Goal: Submit feedback/report problem: Submit feedback/report problem

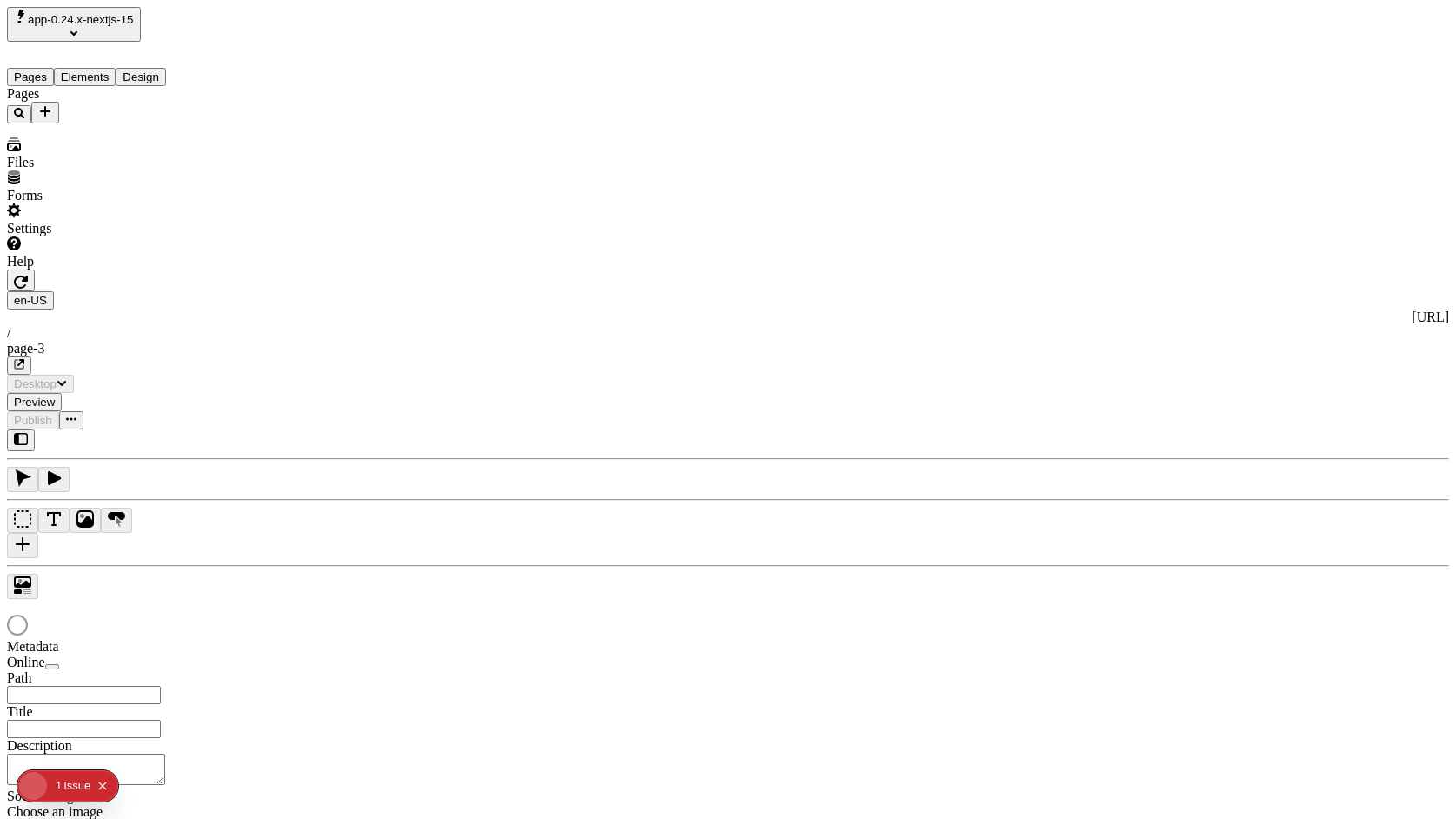
type input "/page-3"
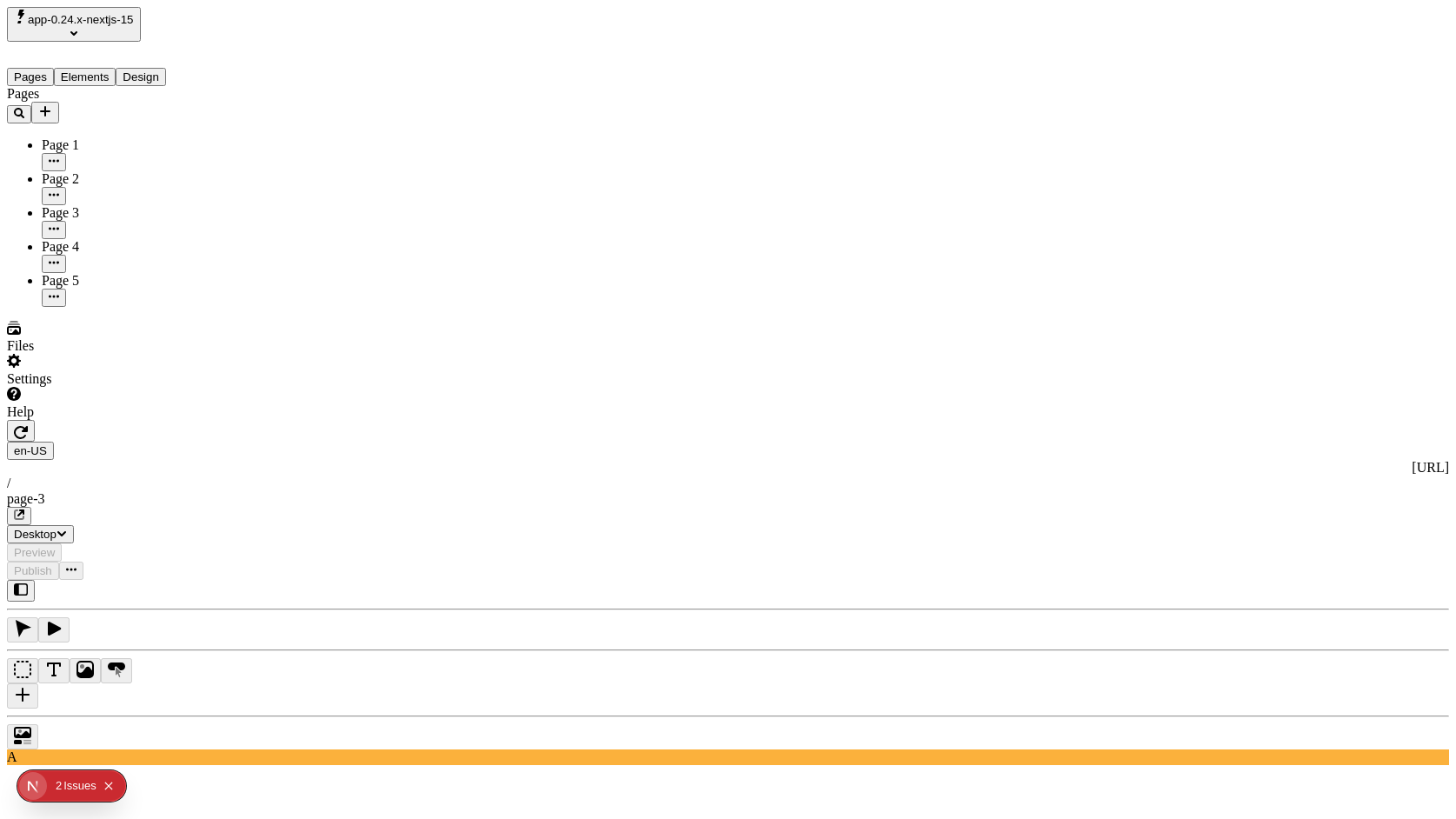
click at [141, 28] on button "app-0.24.x-nextjs-15" at bounding box center [74, 25] width 133 height 35
click at [177, 68] on div "[PERSON_NAME]'s Workspace" at bounding box center [100, 76] width 184 height 16
click at [101, 68] on div "[PERSON_NAME]'s Workspace" at bounding box center [100, 76] width 184 height 16
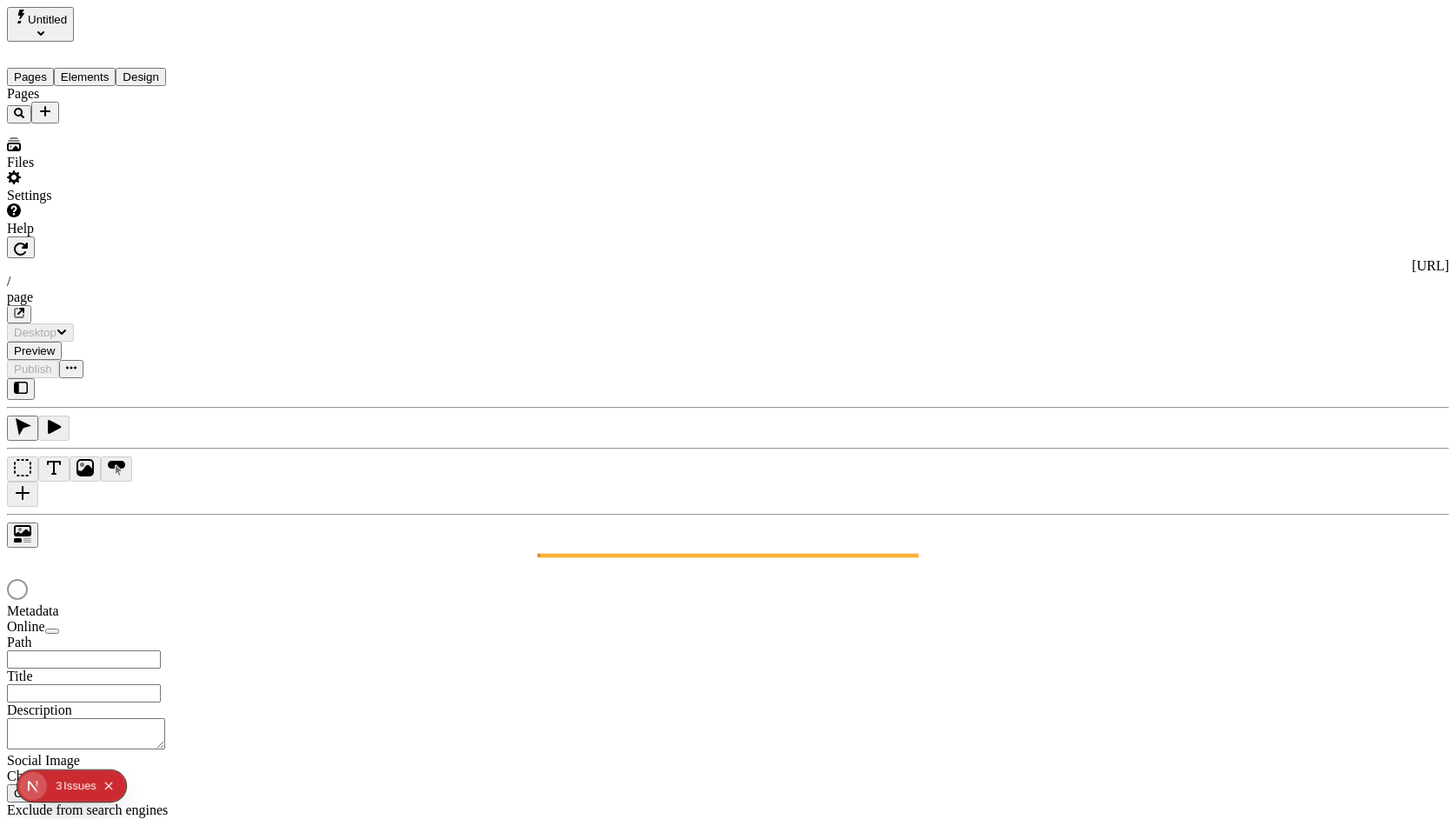
type input "/page"
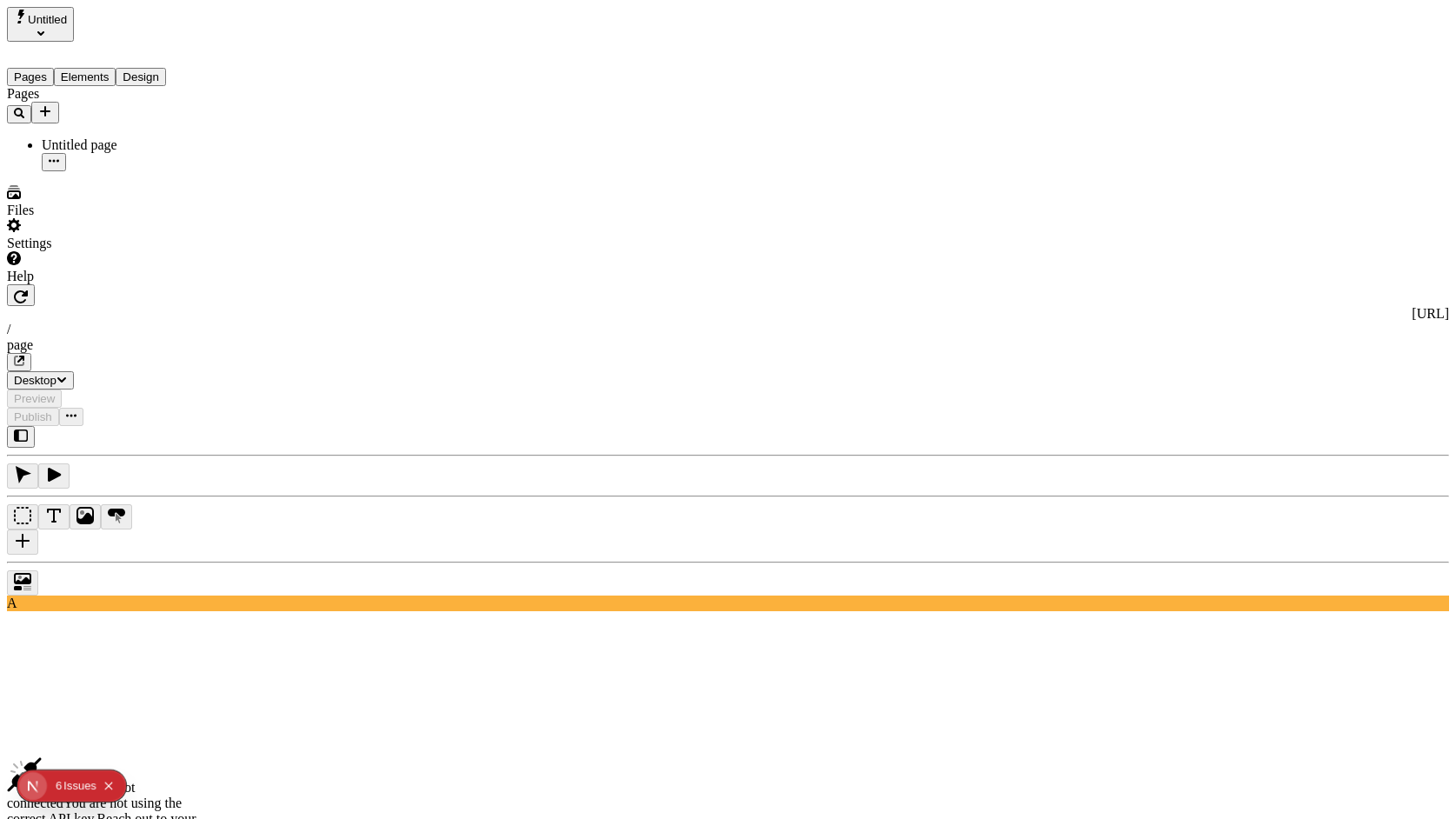
click at [61, 26] on span "Untitled" at bounding box center [47, 19] width 40 height 13
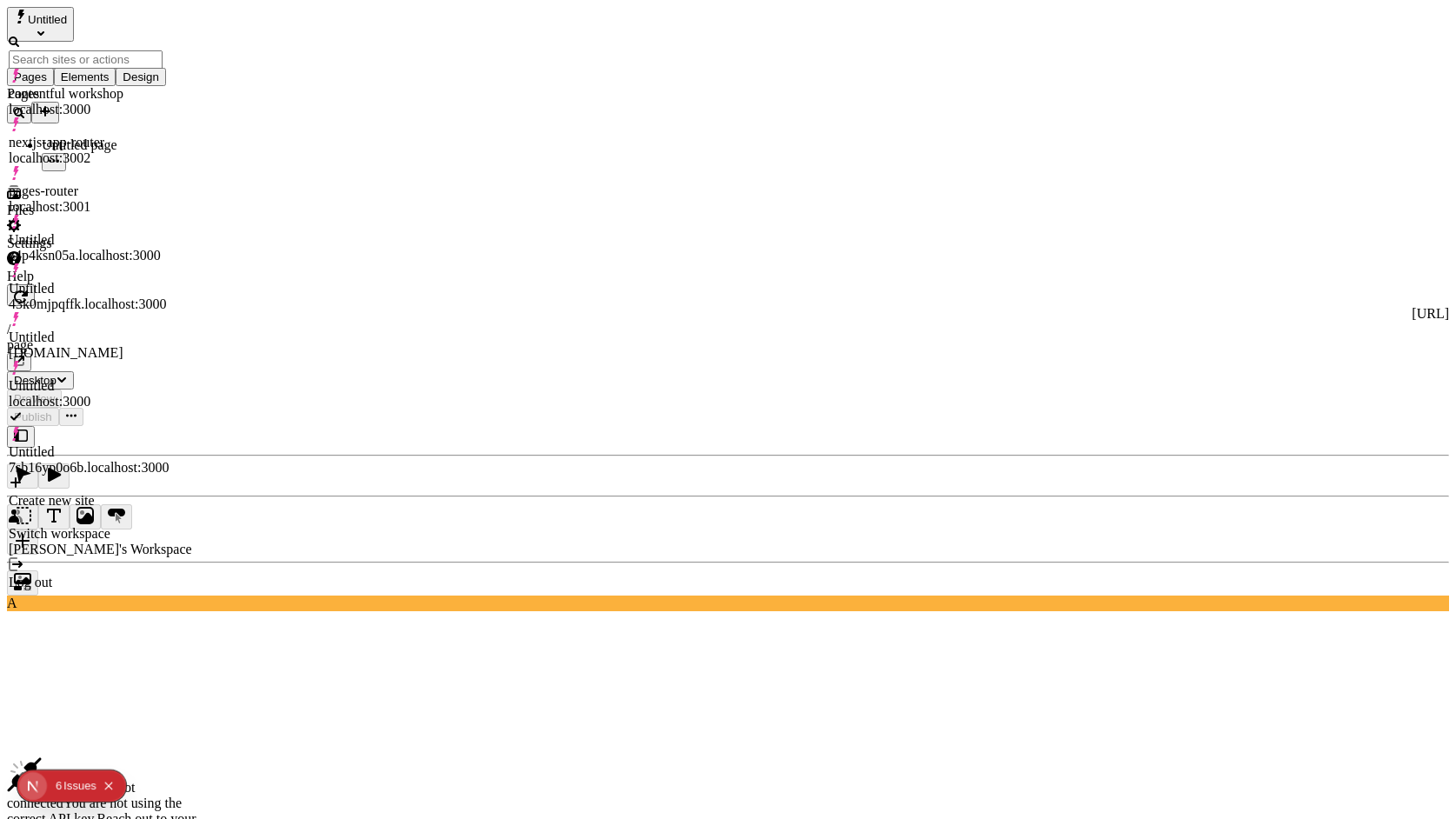
click at [98, 171] on div "Pages Untitled page" at bounding box center [112, 128] width 209 height 85
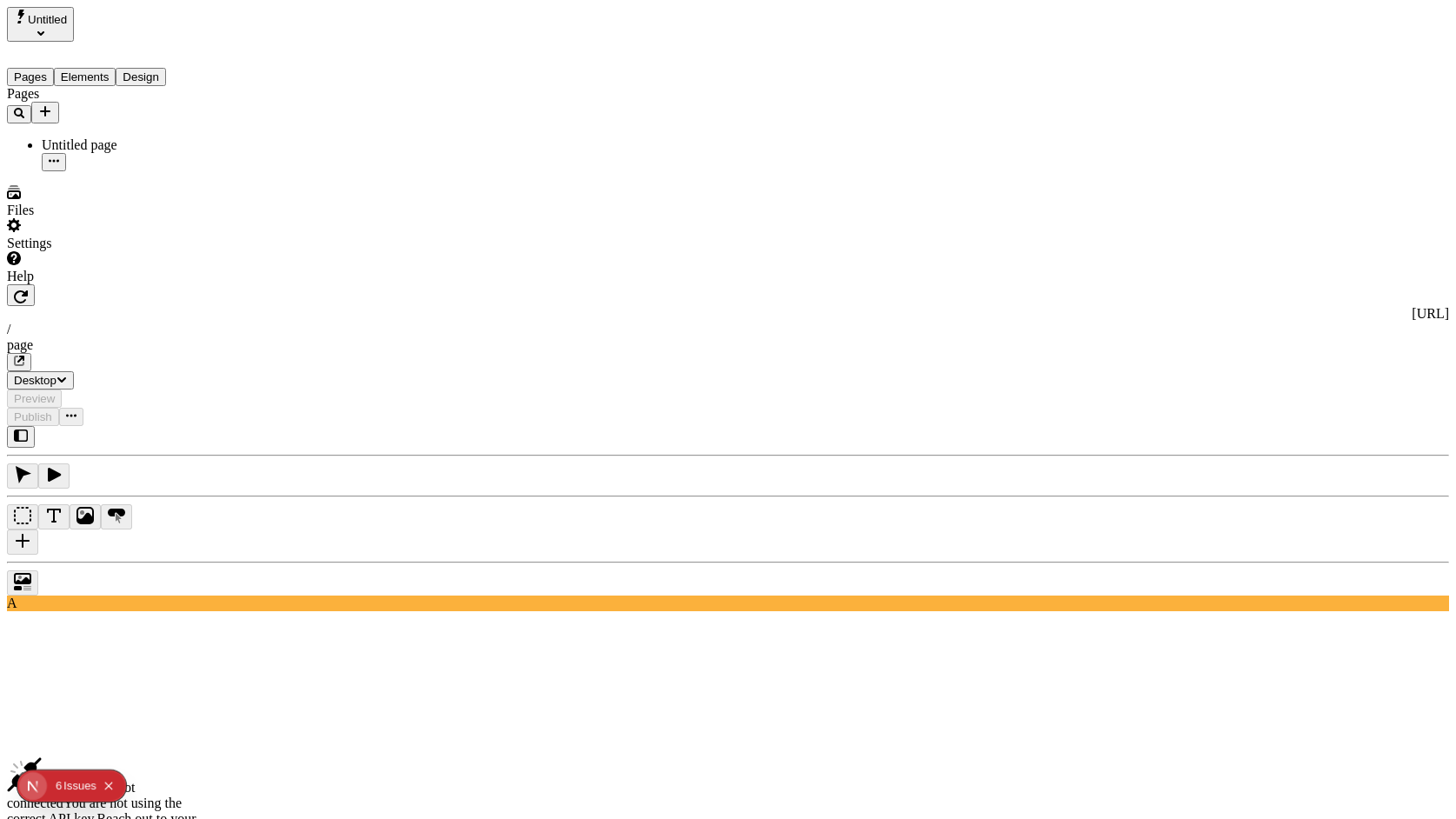
click at [118, 787] on button "Collapse issues badge" at bounding box center [109, 786] width 21 height 21
click at [68, 251] on div "Settings" at bounding box center [112, 243] width 209 height 16
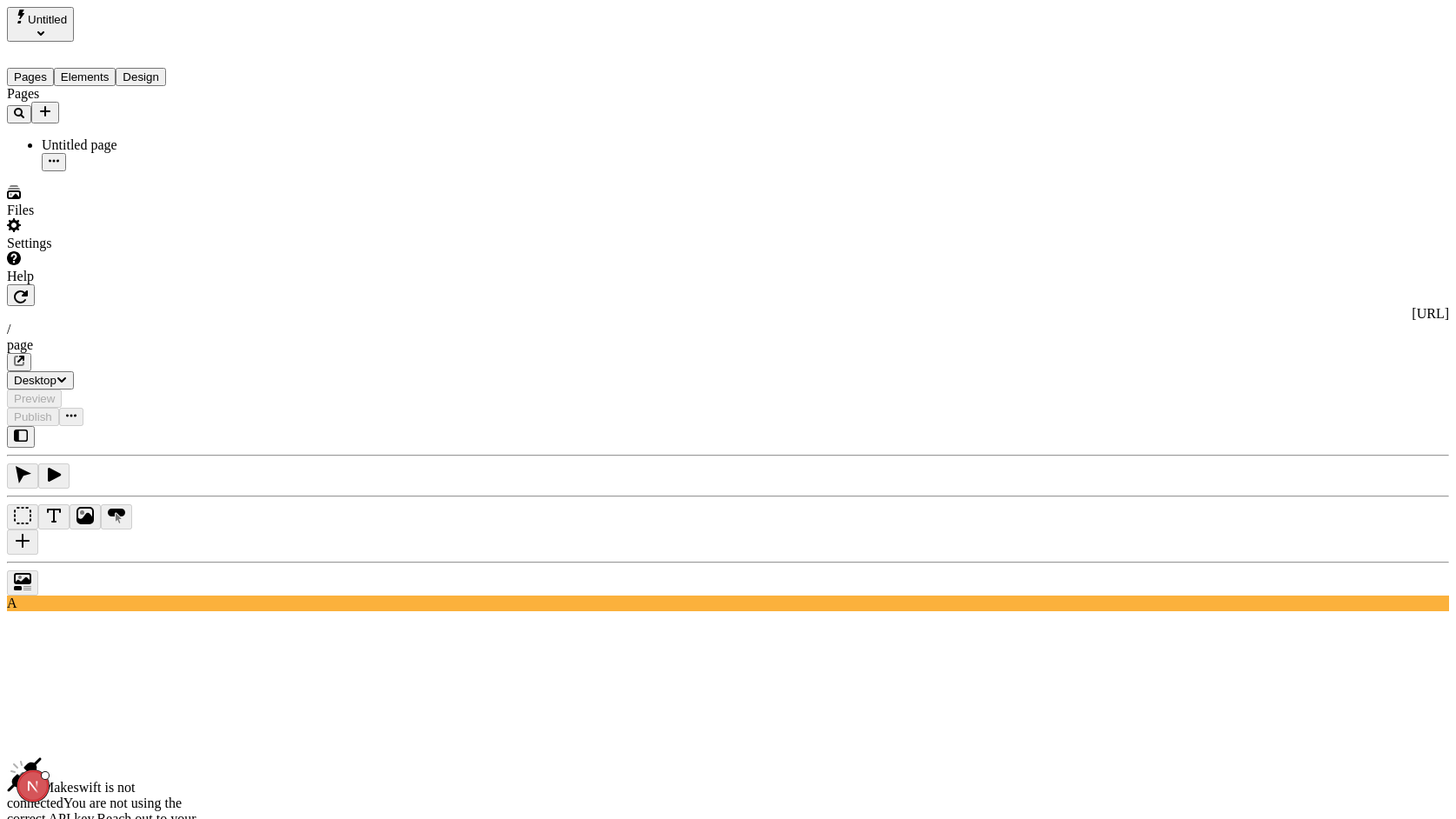
click at [36, 782] on icon "Open Next.js Dev Tools" at bounding box center [37, 786] width 35 height 35
click at [140, 636] on div "Issues 7" at bounding box center [126, 636] width 204 height 32
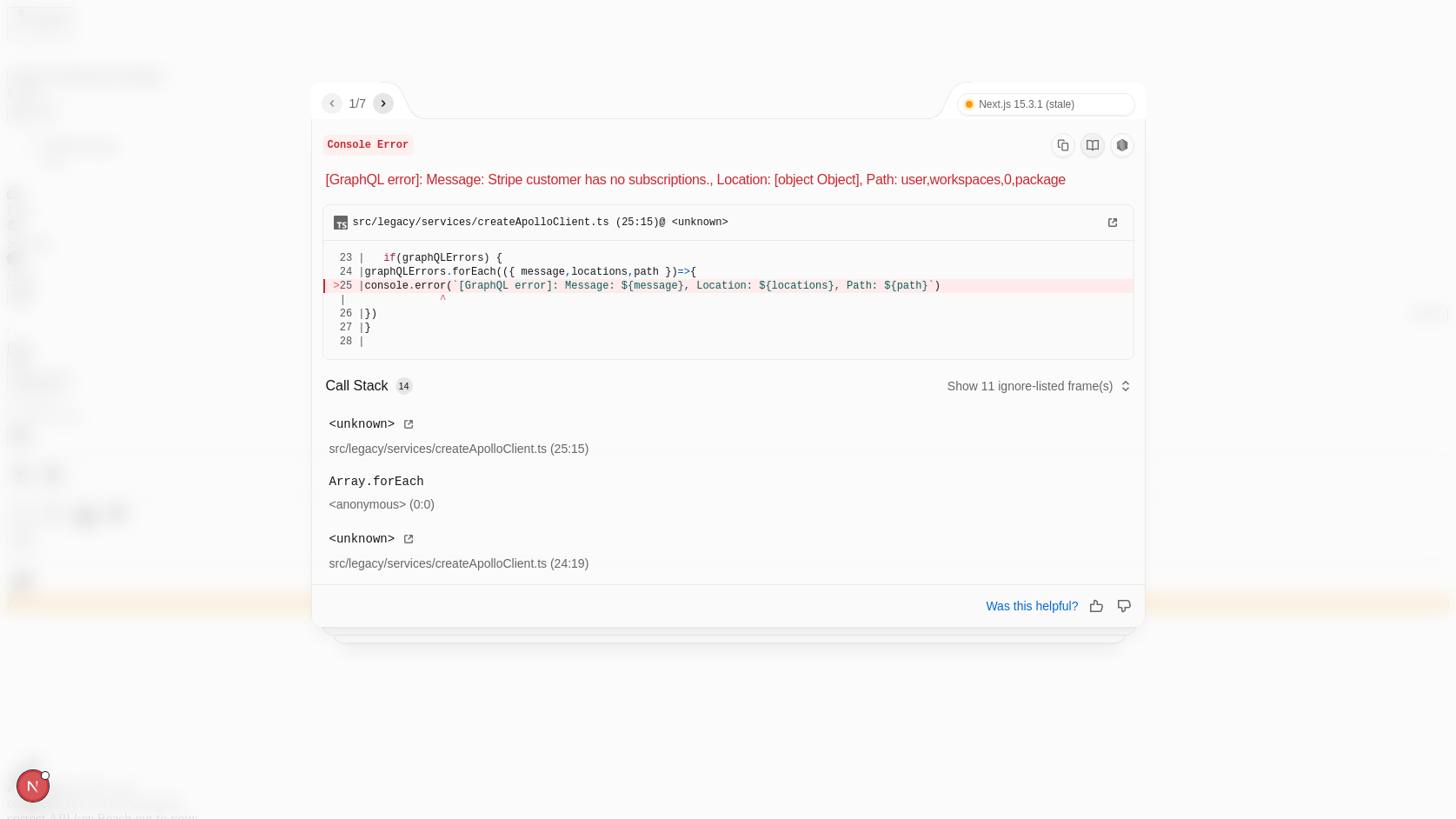
drag, startPoint x: 496, startPoint y: 181, endPoint x: 730, endPoint y: 178, distance: 234.0
click at [730, 178] on p "[GraphQL error]: Message: Stripe customer has no subscriptions., Location: [obj…" at bounding box center [730, 180] width 809 height 21
click at [1281, 83] on div at bounding box center [728, 409] width 1456 height 819
